Goal: Complete application form

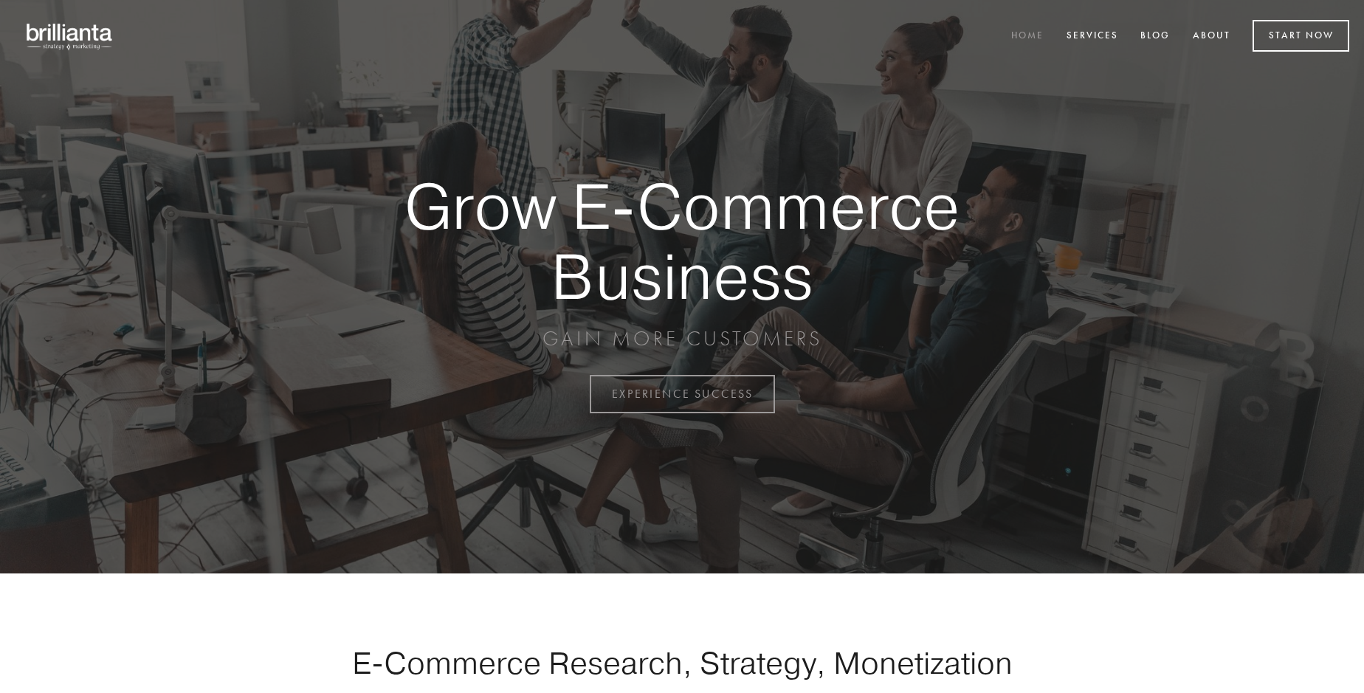
scroll to position [3869, 0]
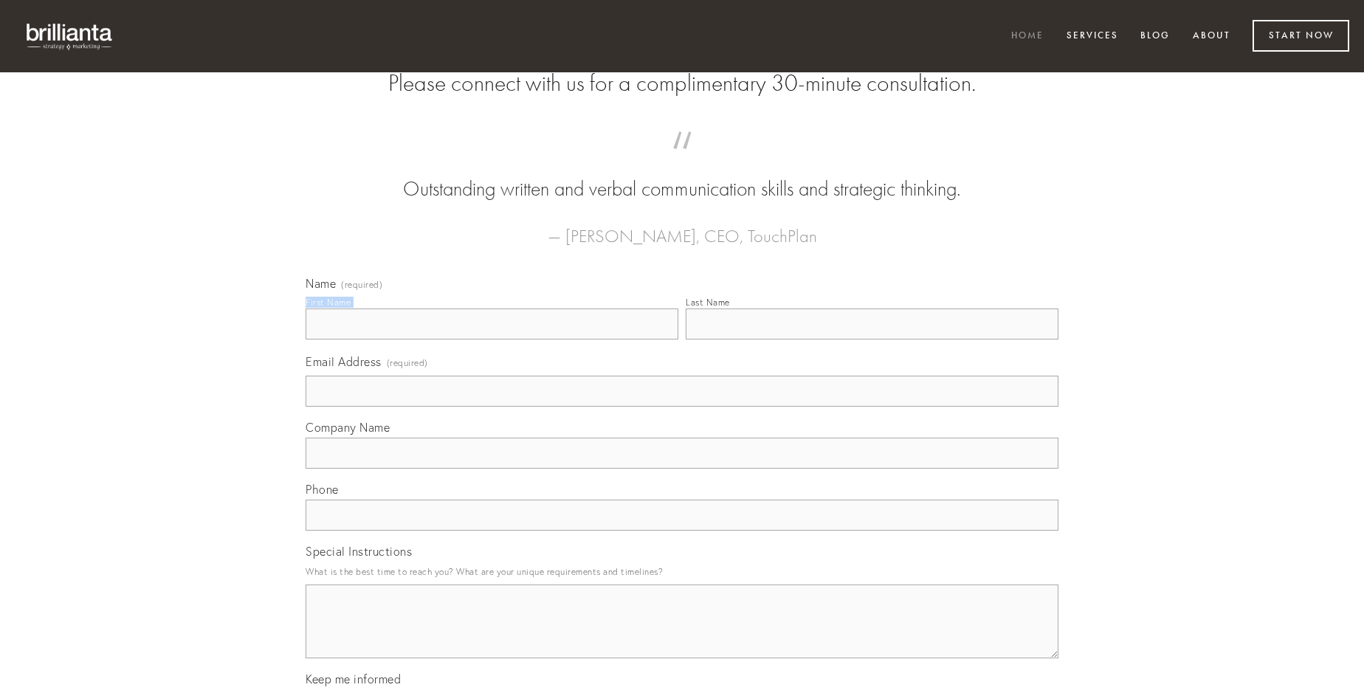
type input "[PERSON_NAME]"
click at [872, 339] on input "Last Name" at bounding box center [872, 324] width 373 height 31
type input "[PERSON_NAME]"
click at [682, 407] on input "Email Address (required)" at bounding box center [682, 391] width 753 height 31
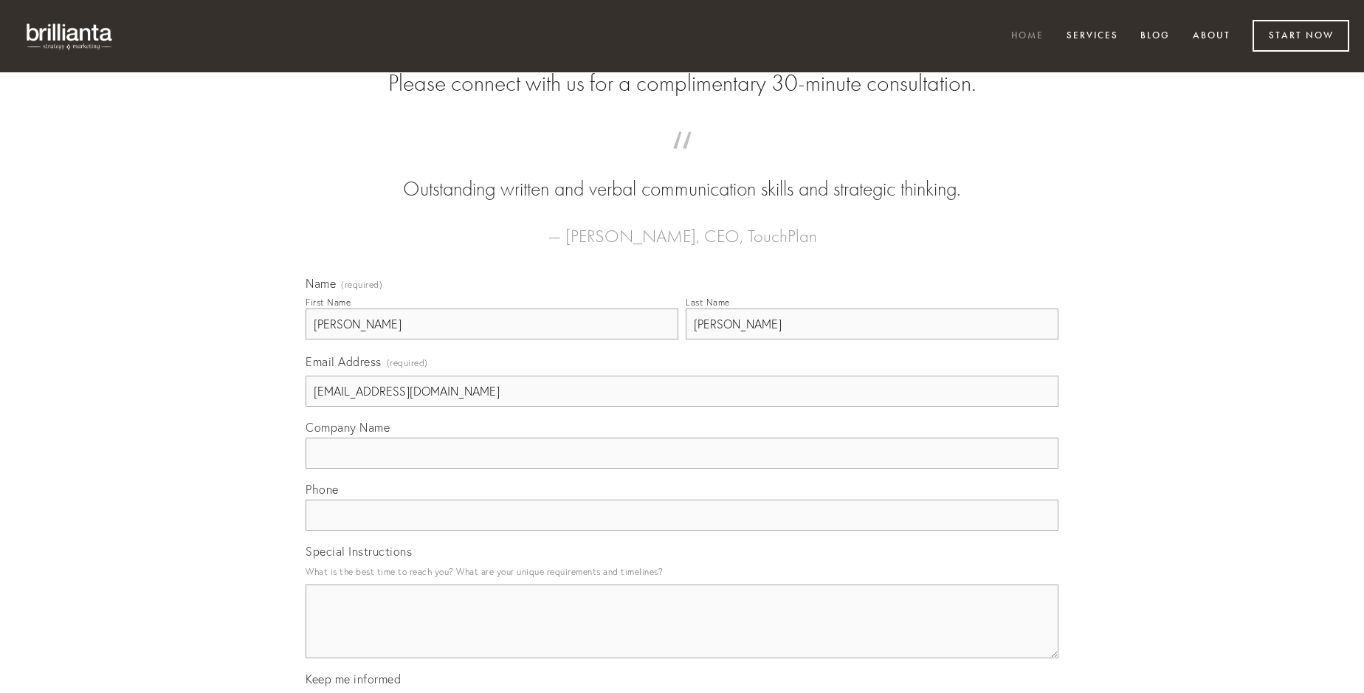
type input "[EMAIL_ADDRESS][DOMAIN_NAME]"
click at [682, 469] on input "Company Name" at bounding box center [682, 453] width 753 height 31
type input "unus"
click at [682, 531] on input "text" at bounding box center [682, 515] width 753 height 31
click at [682, 635] on textarea "Special Instructions" at bounding box center [682, 622] width 753 height 74
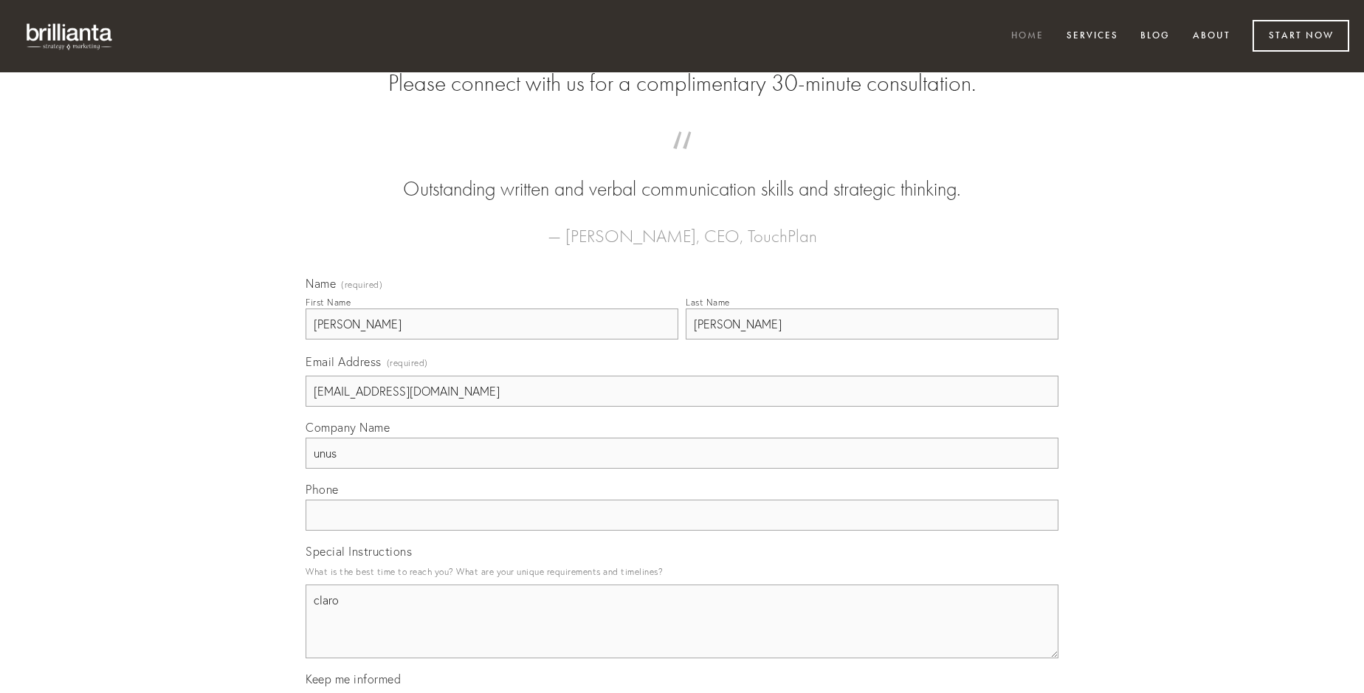
type textarea "claro"
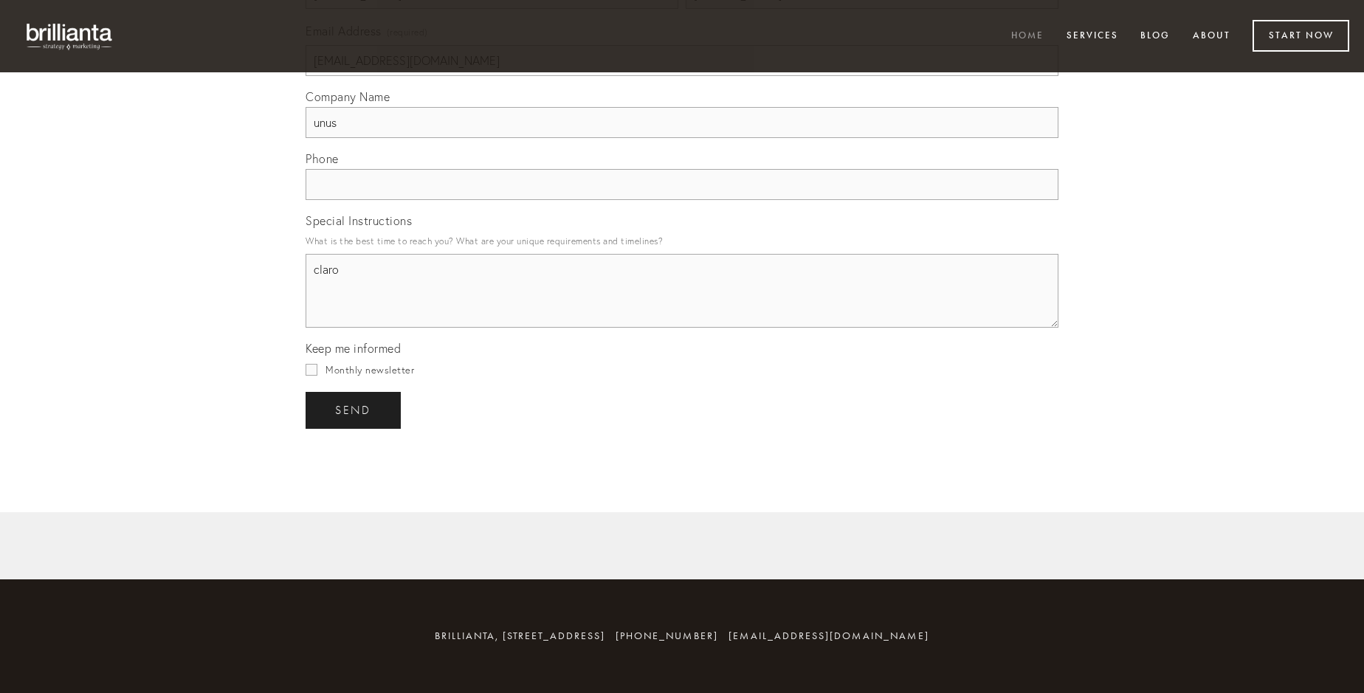
click at [354, 410] on span "send" at bounding box center [353, 410] width 36 height 13
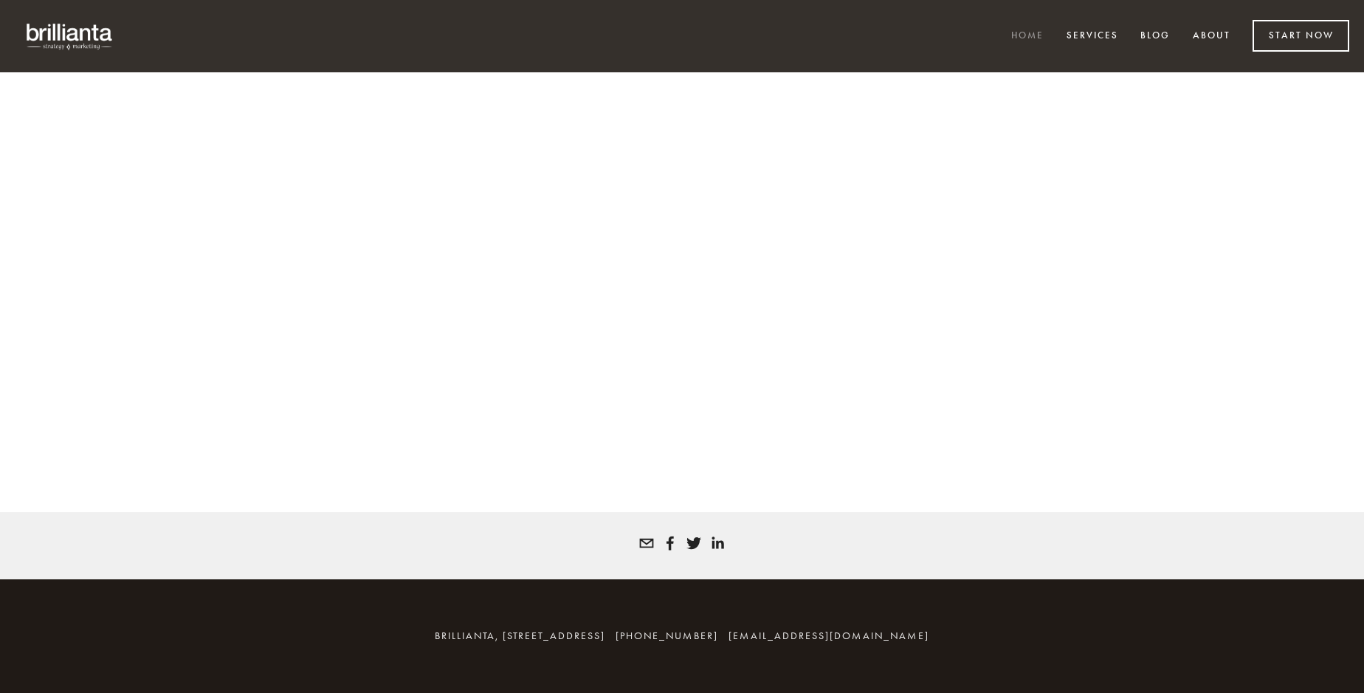
scroll to position [3849, 0]
